Goal: Book appointment/travel/reservation

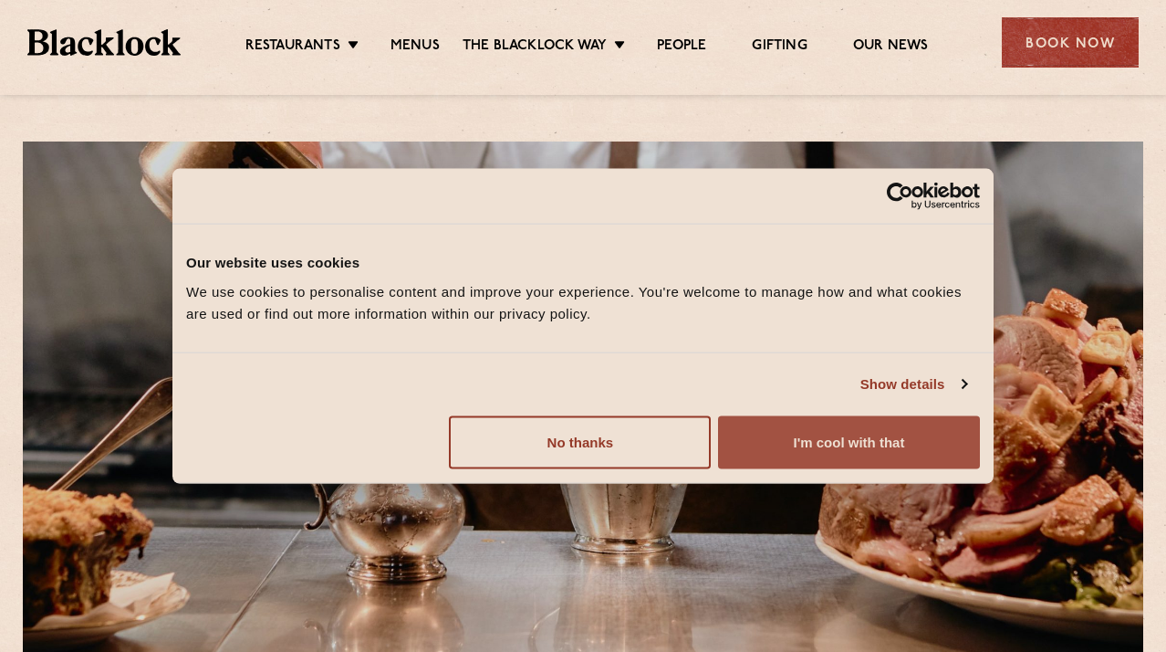
click at [803, 436] on button "I'm cool with that" at bounding box center [849, 441] width 262 height 53
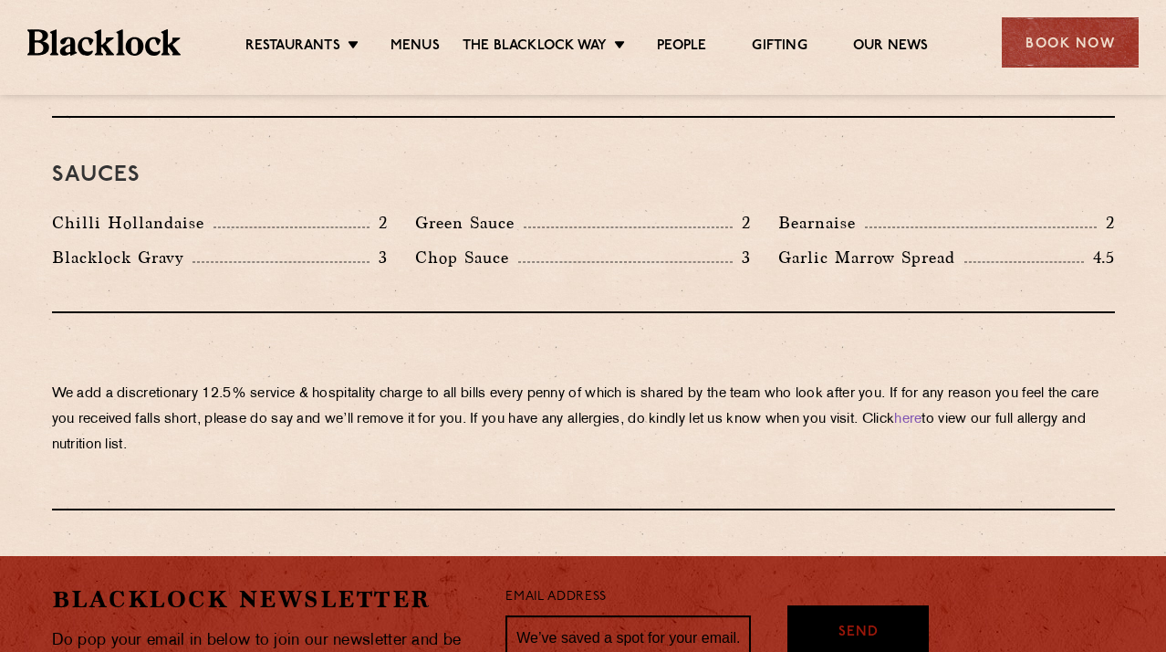
scroll to position [3059, 0]
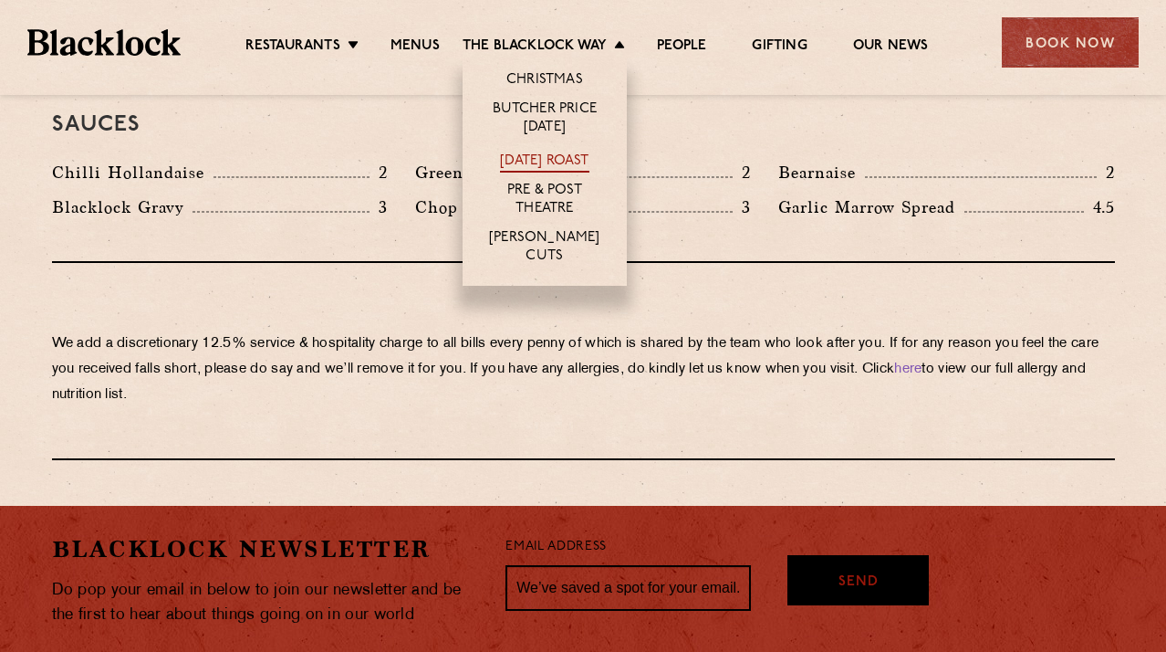
click at [579, 159] on link "[DATE] Roast" at bounding box center [544, 162] width 89 height 20
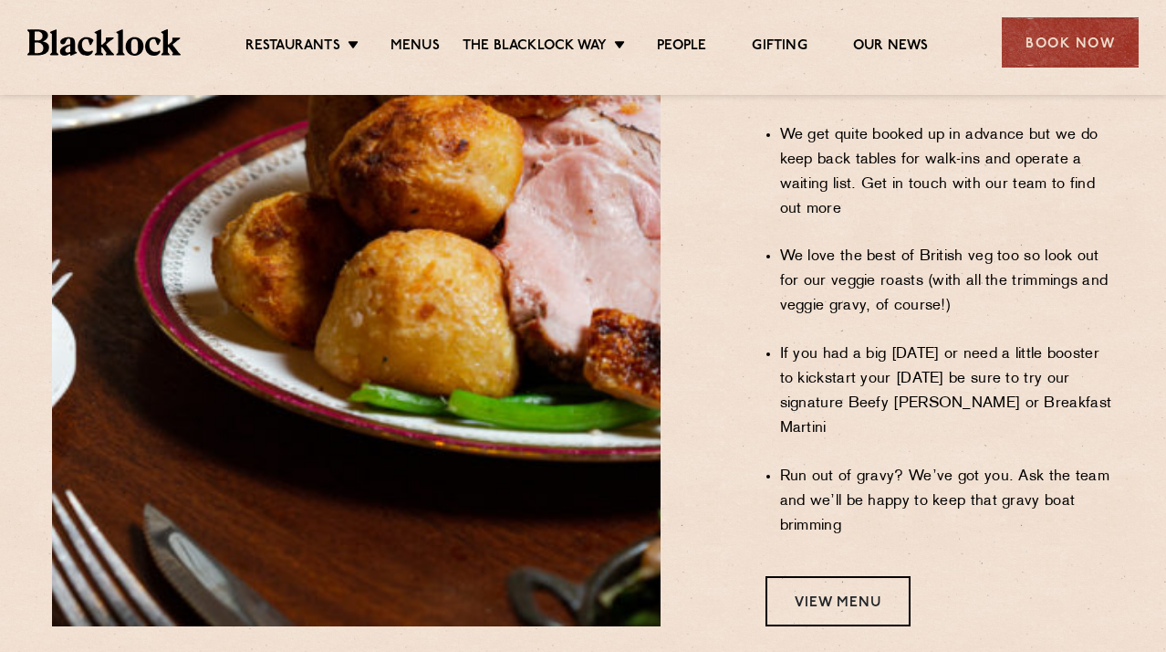
scroll to position [1515, 0]
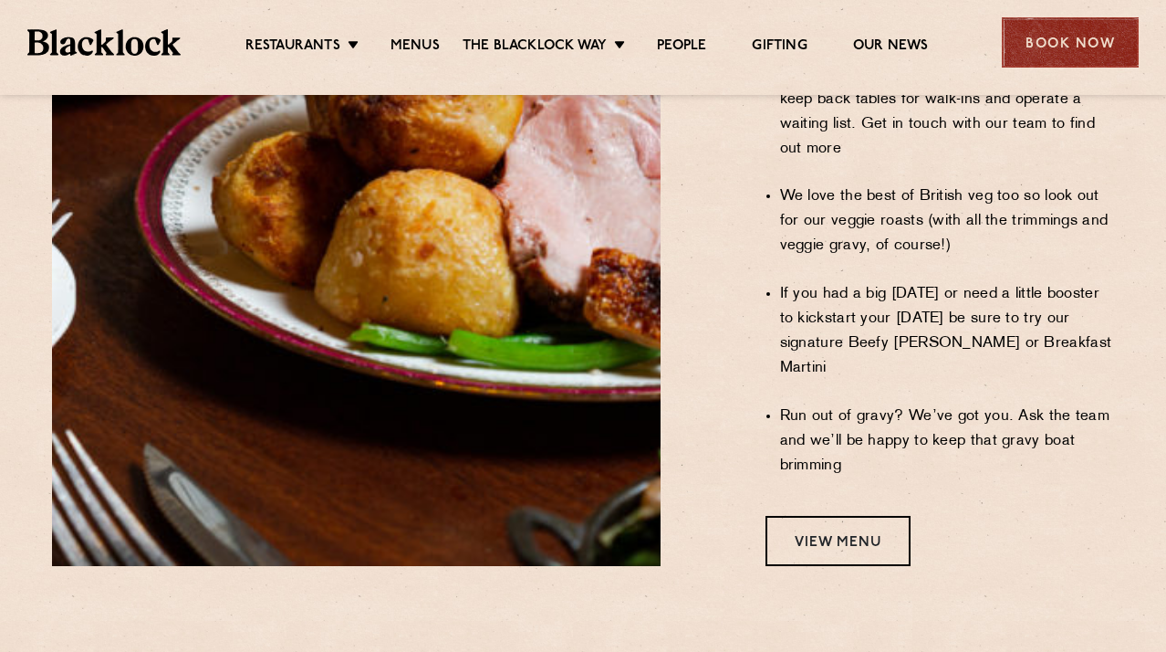
click at [1058, 45] on div "Book Now" at bounding box center [1070, 42] width 137 height 50
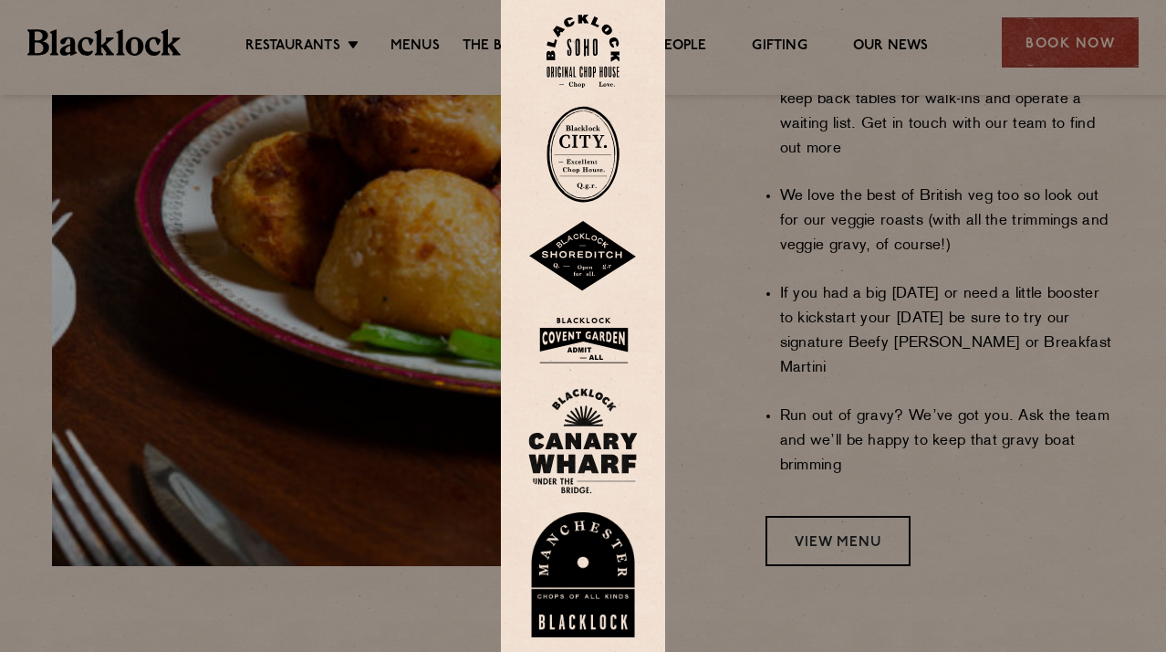
click at [583, 252] on img at bounding box center [582, 256] width 109 height 71
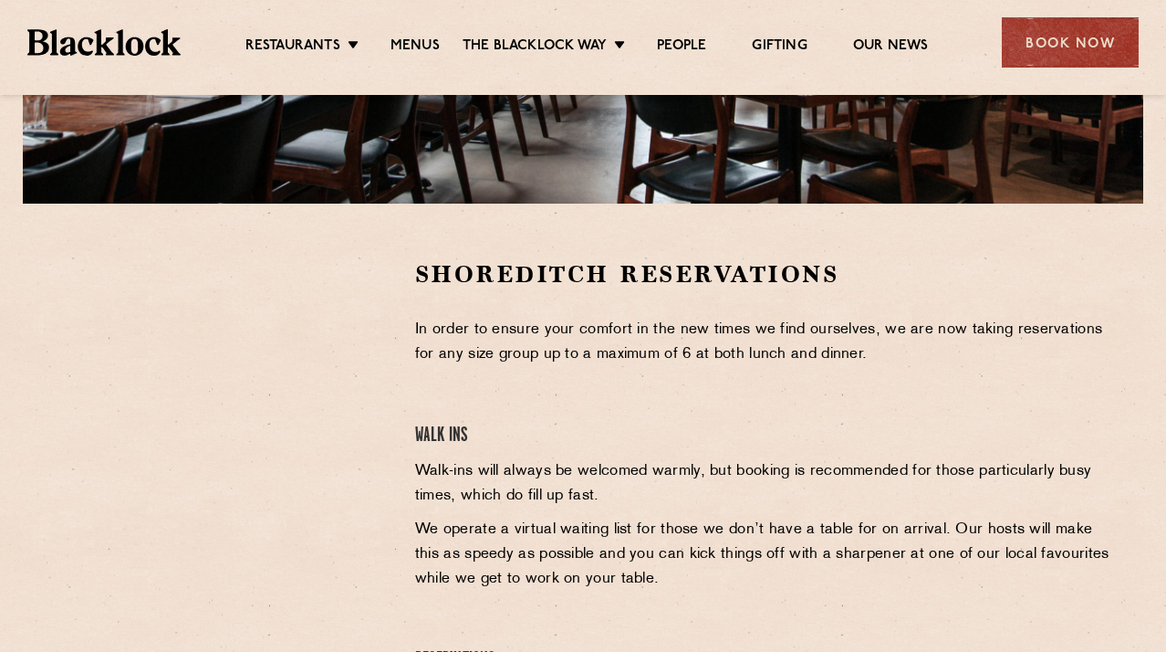
scroll to position [464, 0]
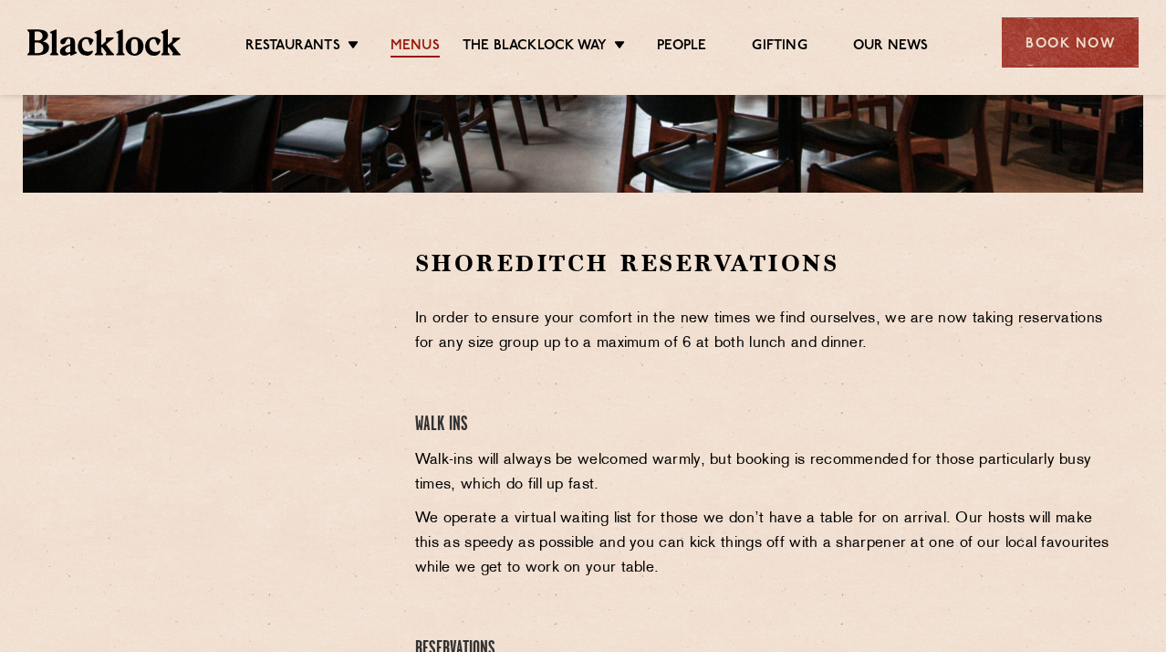
click at [412, 39] on link "Menus" at bounding box center [415, 47] width 49 height 20
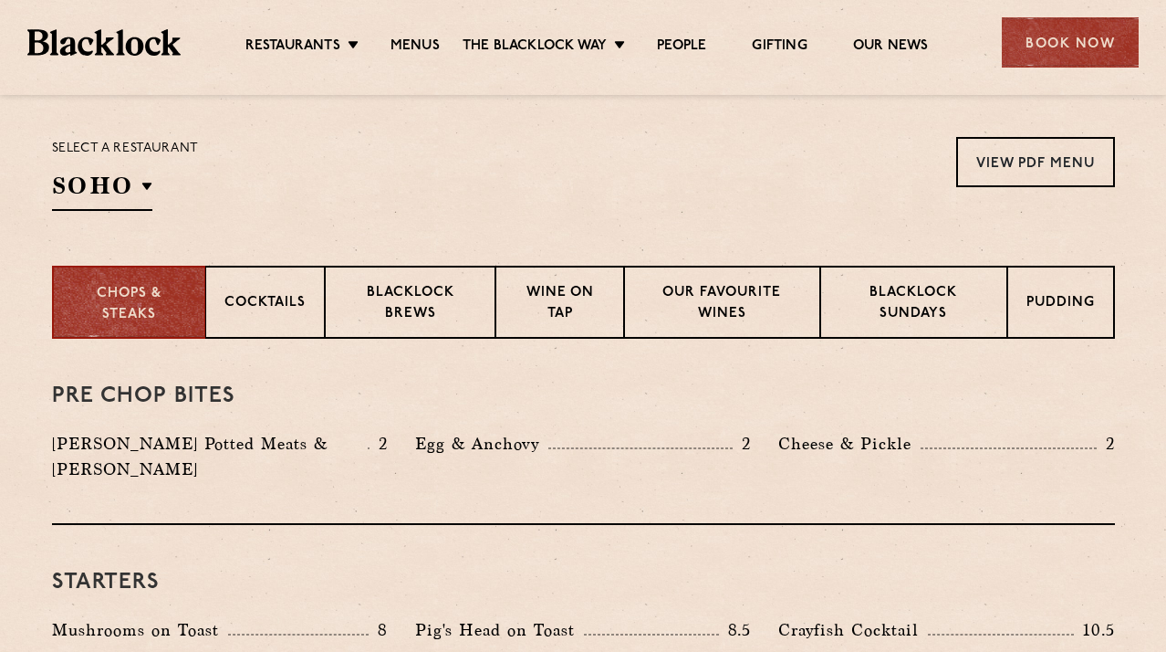
scroll to position [515, 0]
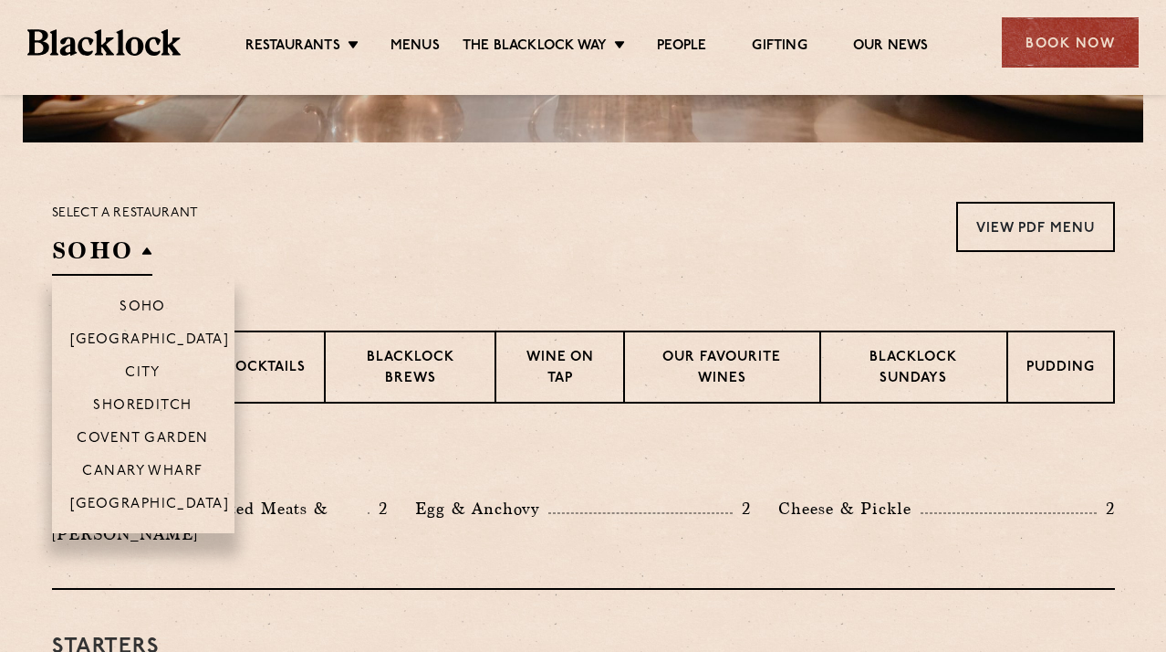
click at [94, 239] on h2 "SOHO" at bounding box center [102, 255] width 100 height 41
click at [162, 402] on p "Shoreditch" at bounding box center [142, 407] width 99 height 18
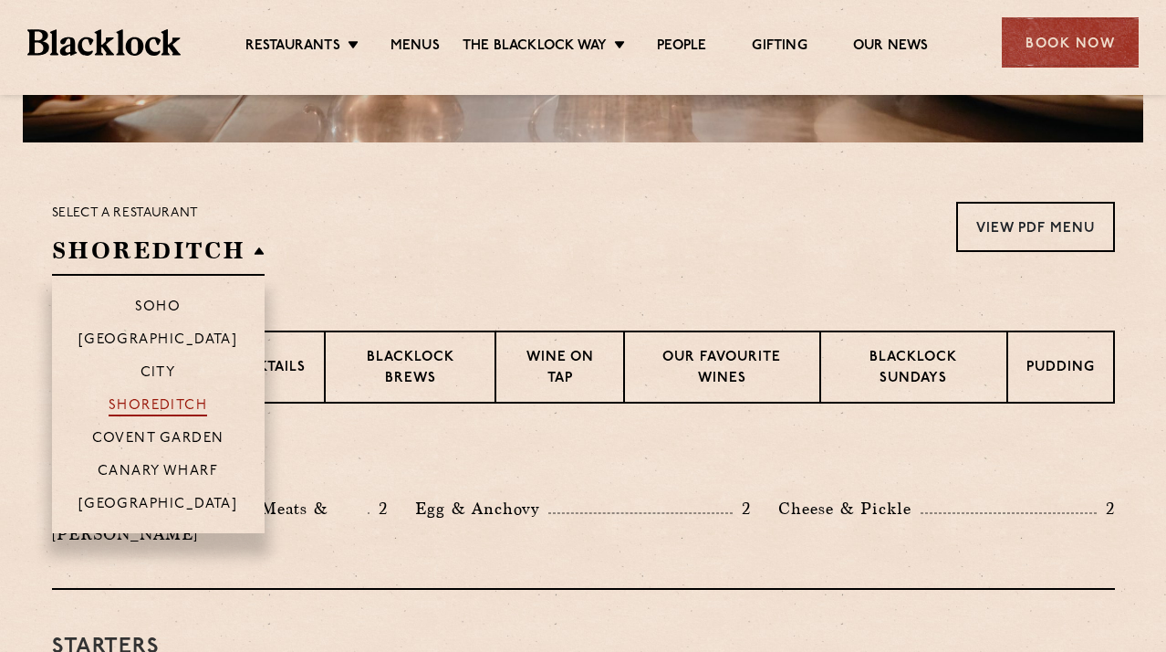
click at [187, 409] on p "Shoreditch" at bounding box center [158, 407] width 99 height 18
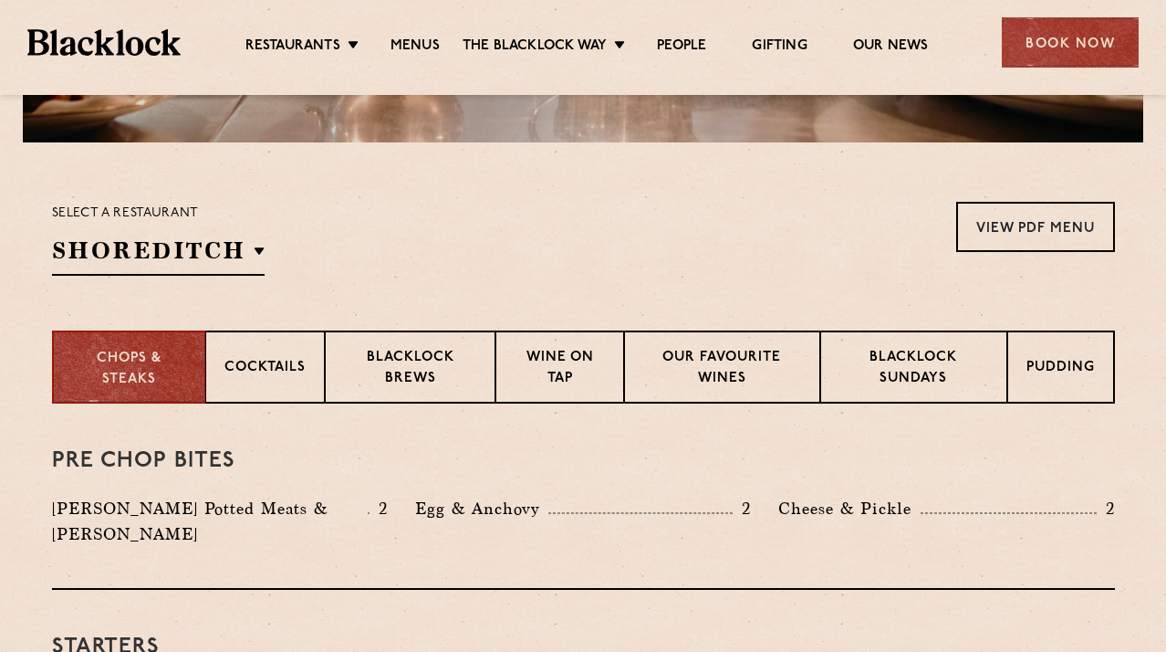
click at [635, 262] on div "Select a restaurant Shoreditch Soho Birmingham City Shoreditch Covent Garden Ca…" at bounding box center [583, 239] width 1063 height 74
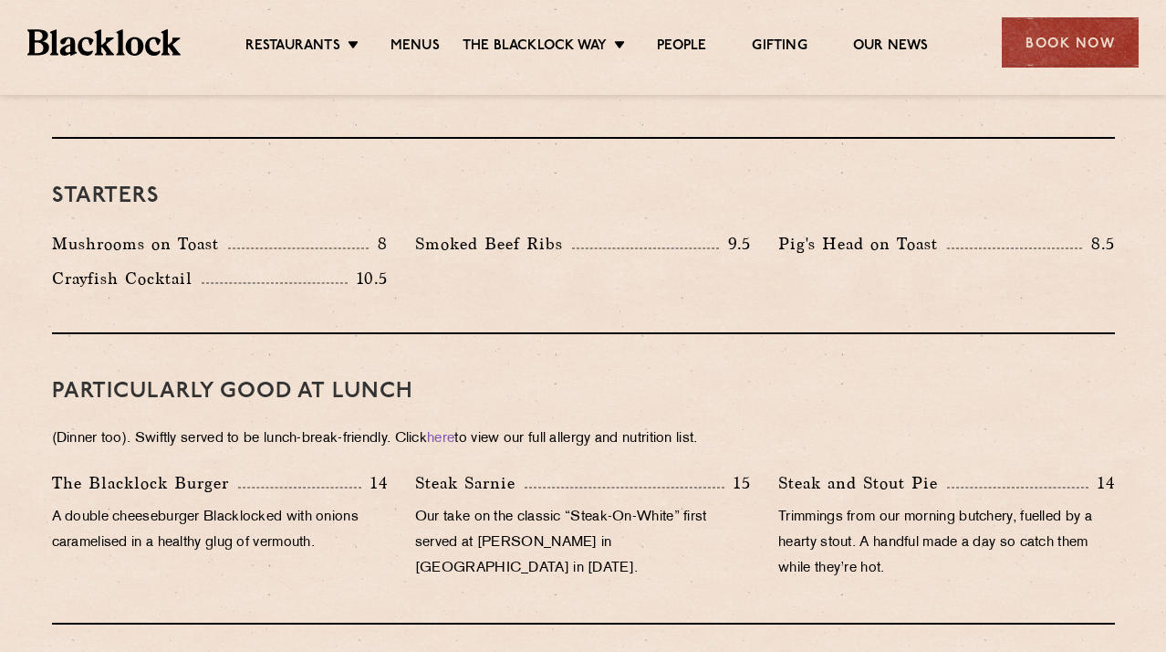
scroll to position [0, 0]
